Goal: Entertainment & Leisure: Consume media (video, audio)

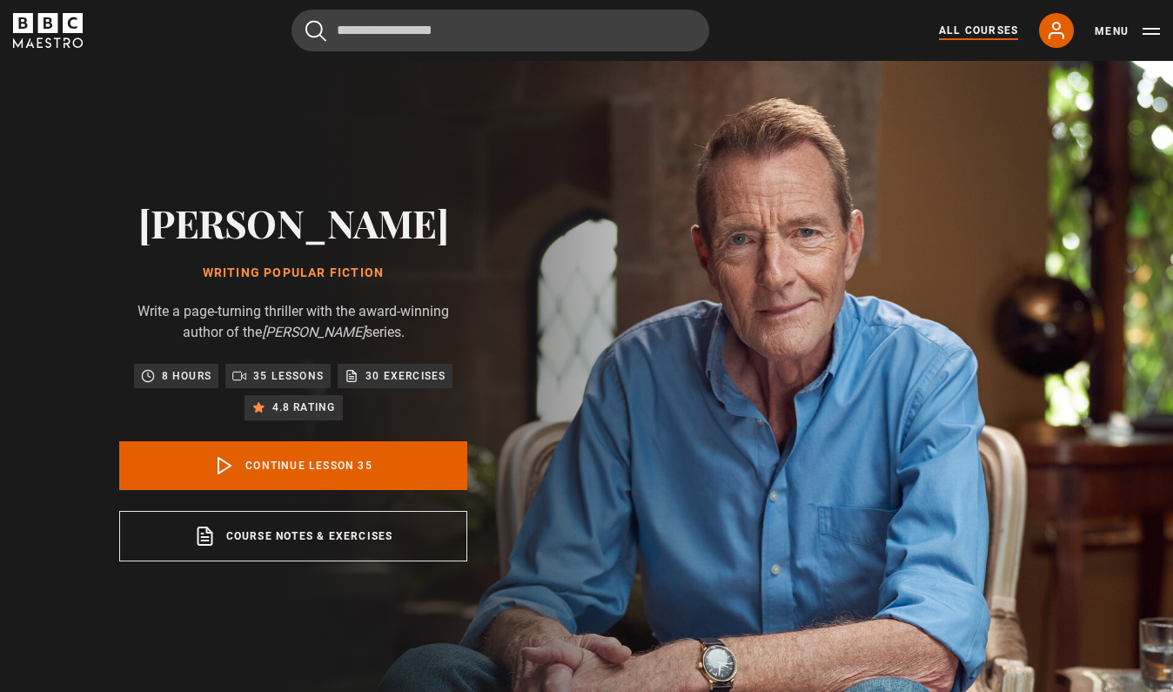
click at [991, 37] on link "All Courses" at bounding box center [978, 31] width 79 height 16
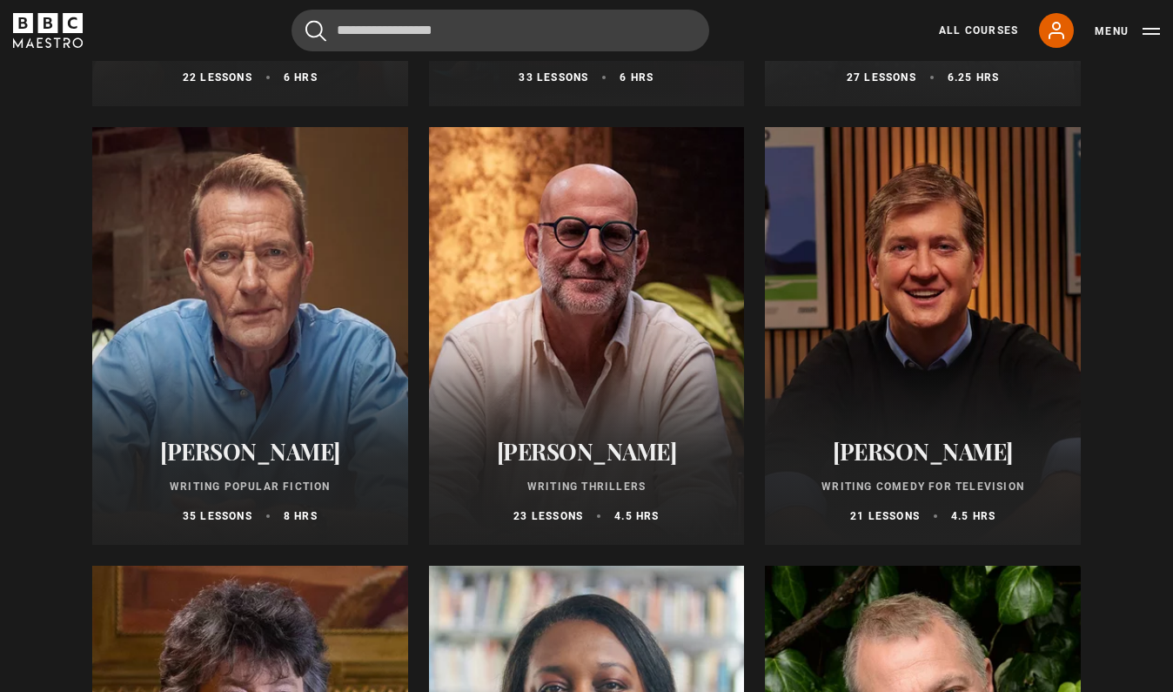
scroll to position [1046, 0]
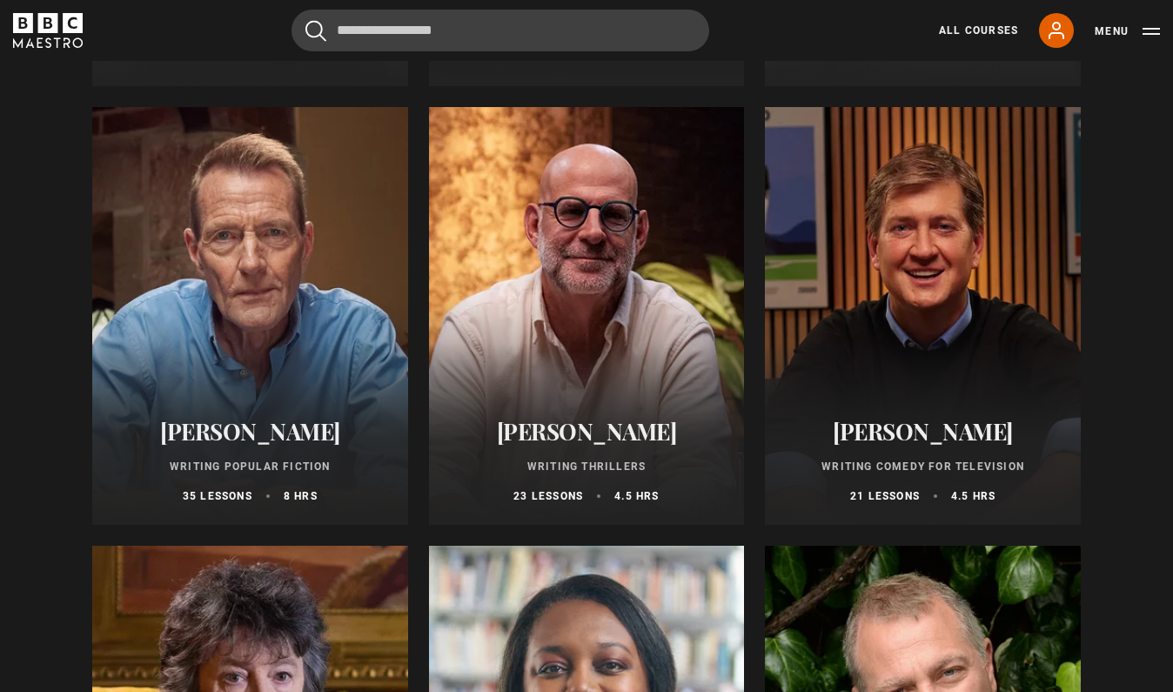
click at [942, 288] on div at bounding box center [923, 316] width 316 height 418
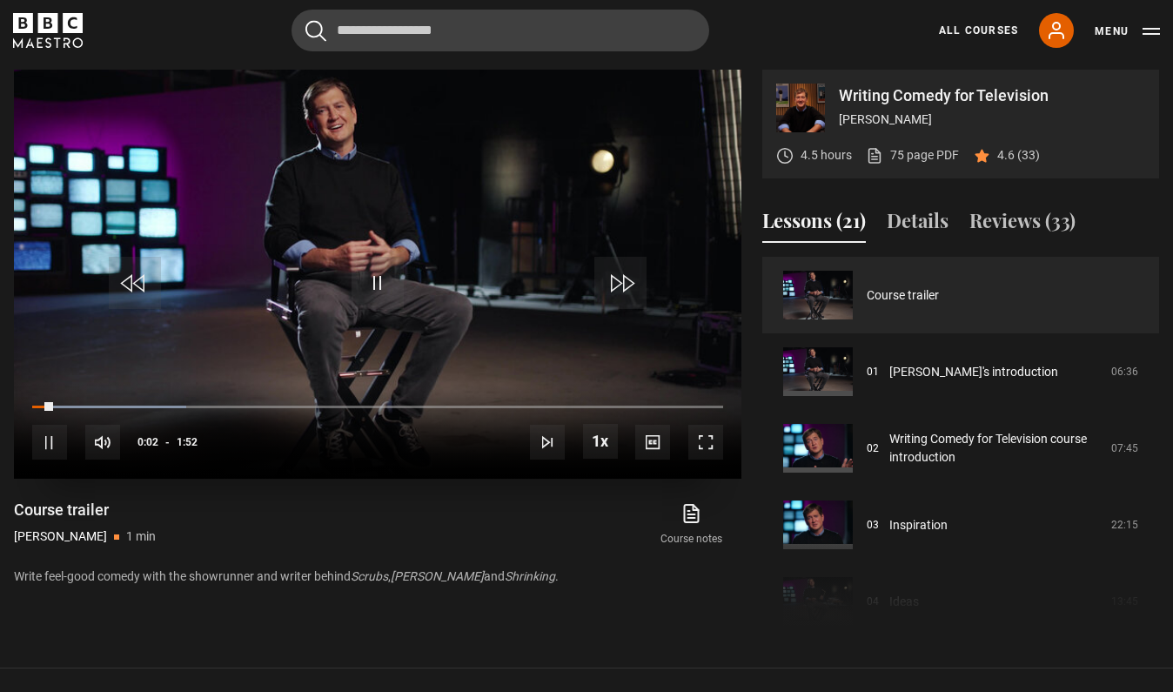
click at [709, 447] on span "Video Player" at bounding box center [706, 442] width 35 height 35
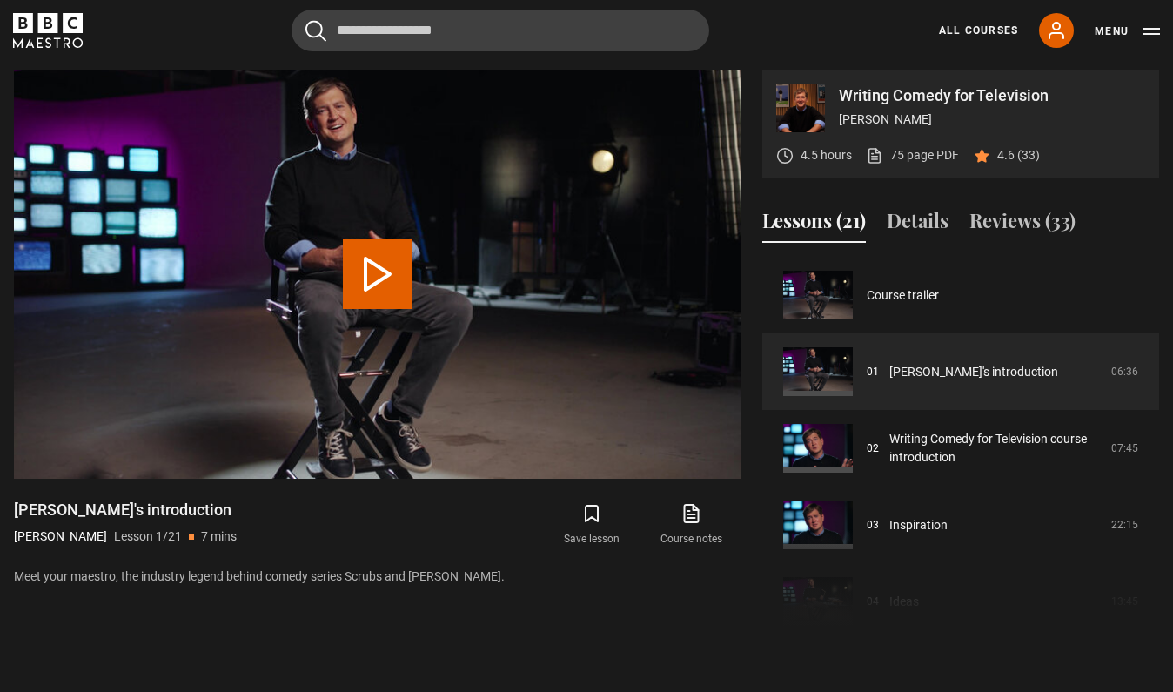
scroll to position [701, 0]
click at [1004, 218] on button "Reviews (33)" at bounding box center [1023, 224] width 106 height 37
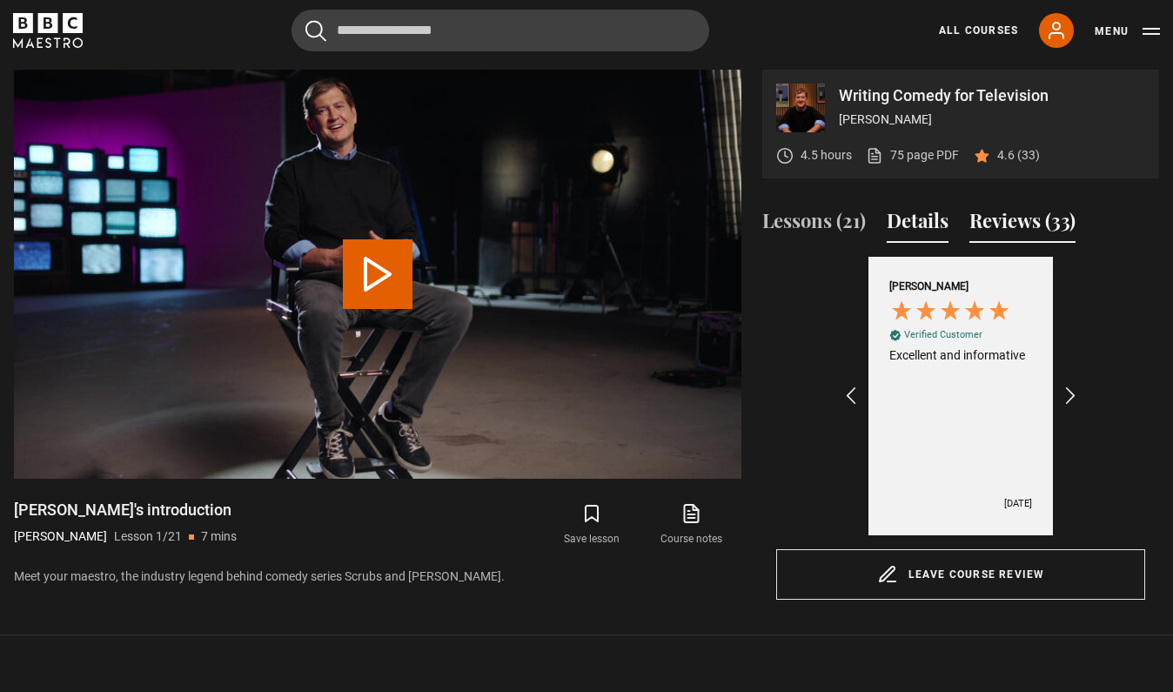
click at [913, 217] on button "Details" at bounding box center [918, 224] width 62 height 37
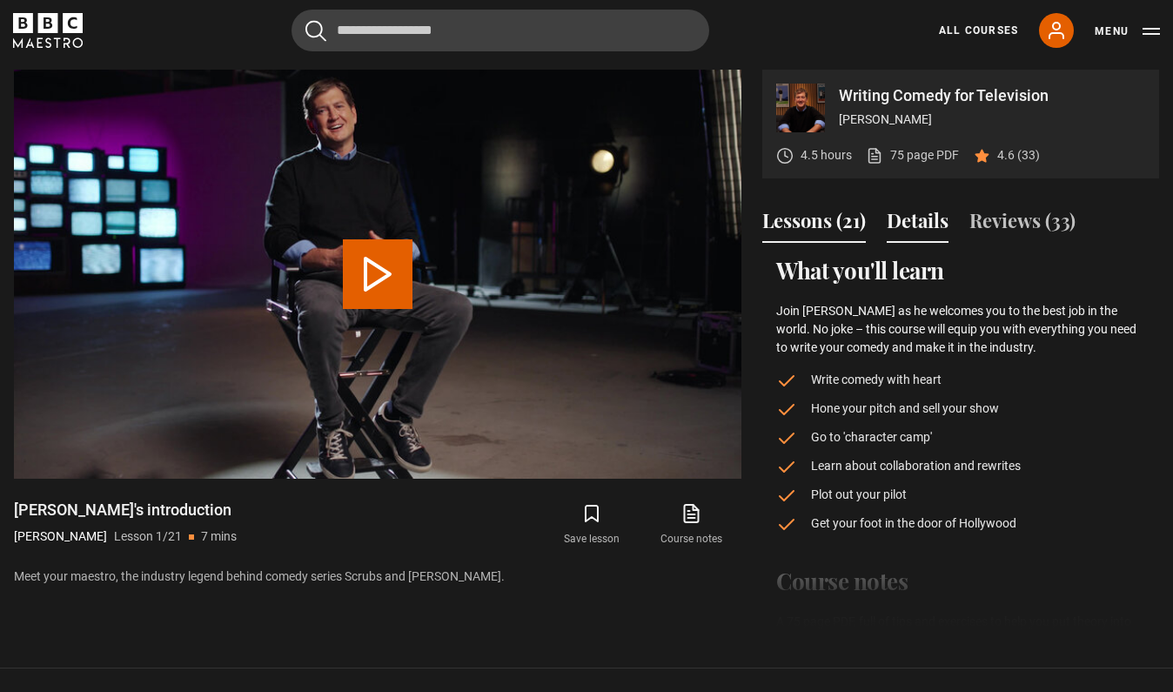
click at [797, 220] on button "Lessons (21)" at bounding box center [814, 224] width 104 height 37
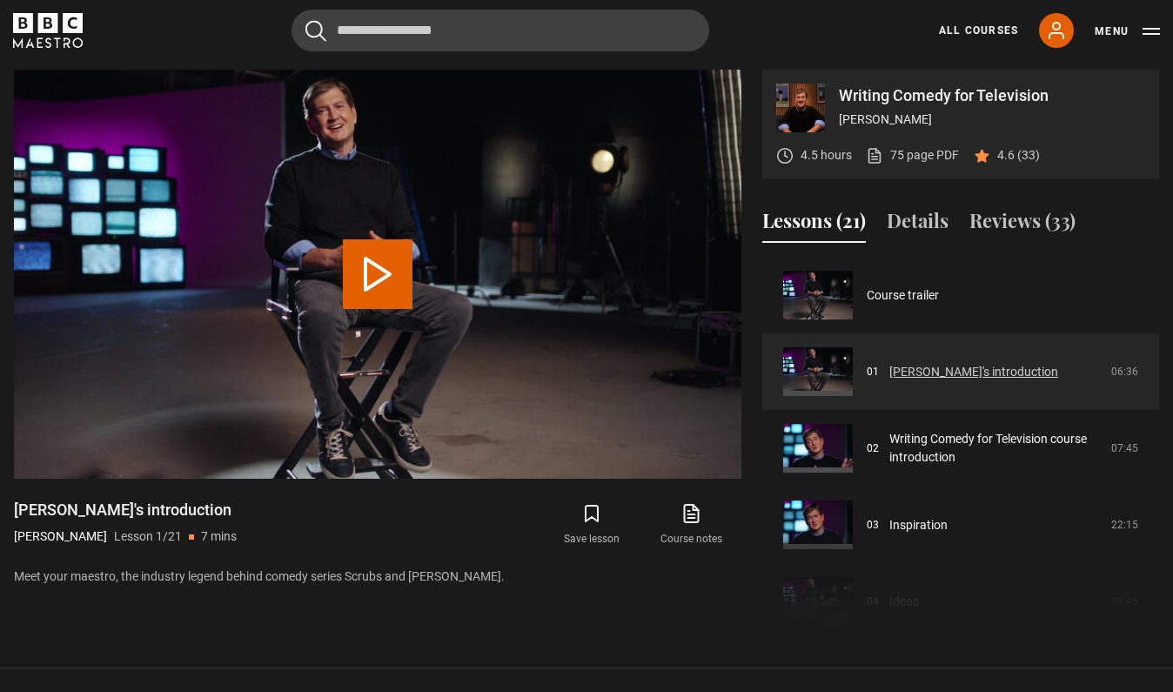
scroll to position [0, 0]
click at [380, 279] on button "Play Lesson Bill's introduction" at bounding box center [378, 274] width 70 height 70
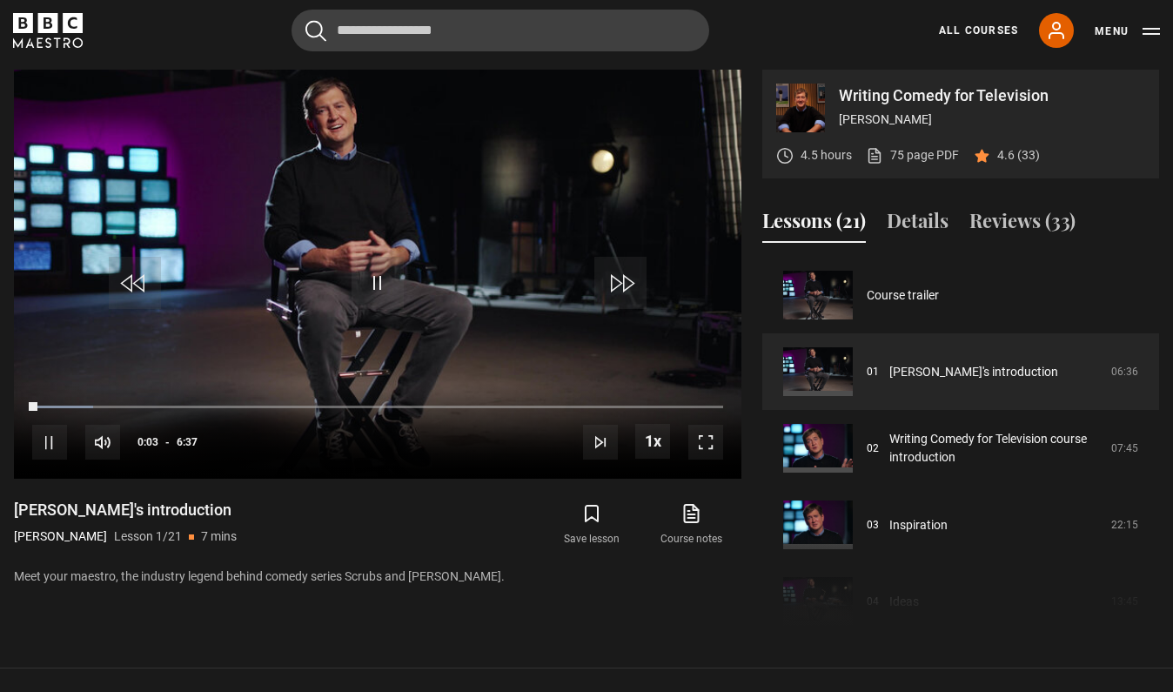
click at [322, 552] on div "Bill's introduction Bill Lawrence Lesson 1/21 7 mins Meet your maestro, the ind…" at bounding box center [378, 543] width 728 height 86
click at [705, 439] on span "Video Player" at bounding box center [706, 442] width 35 height 35
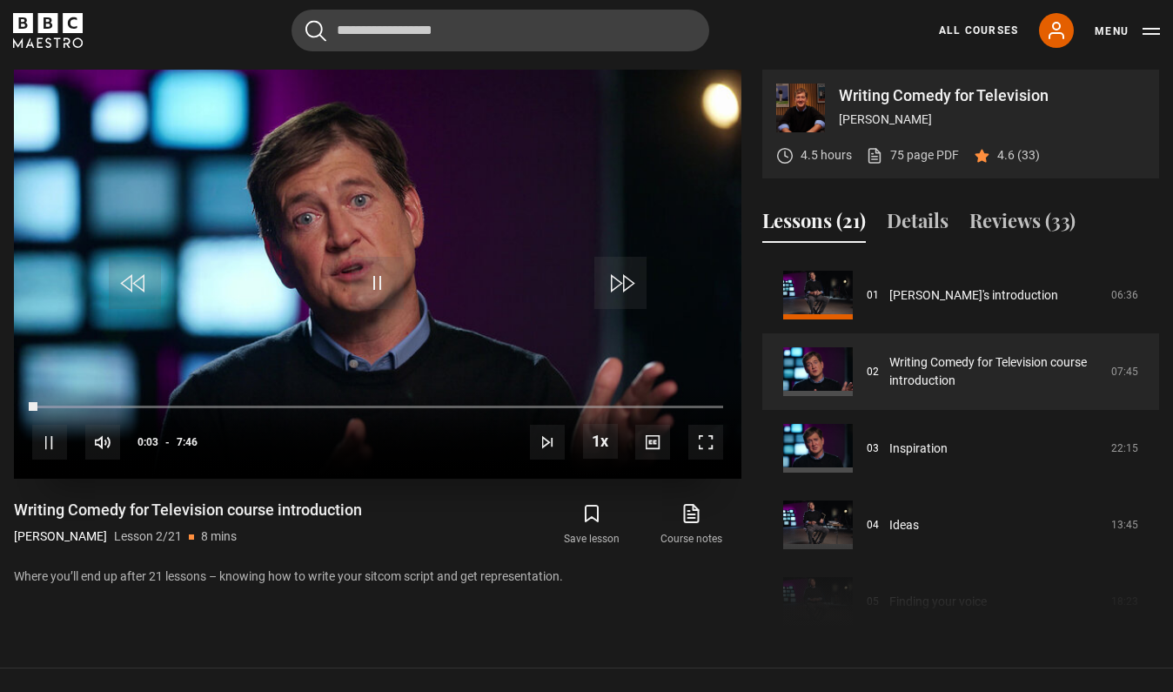
click at [47, 444] on span "Video Player" at bounding box center [49, 442] width 35 height 35
